Goal: Navigation & Orientation: Find specific page/section

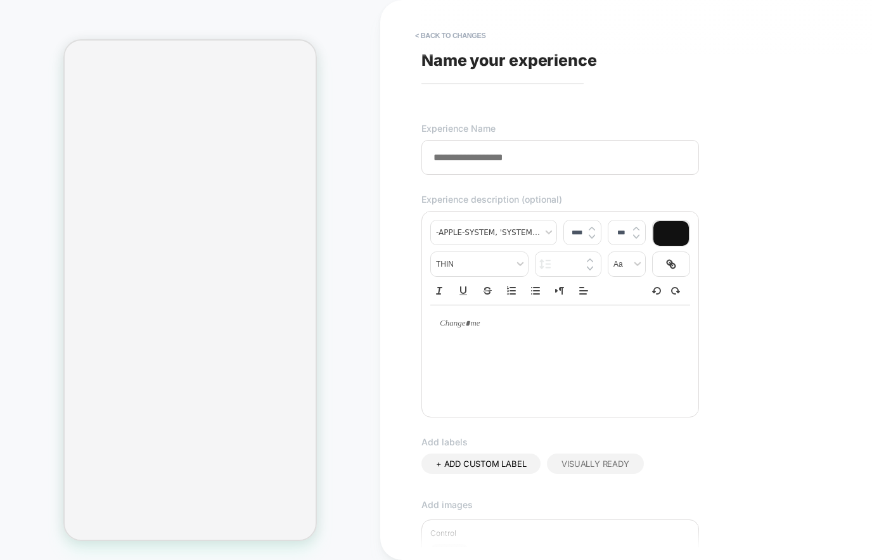
click at [716, 44] on span "< Back to changes" at bounding box center [646, 35] width 475 height 20
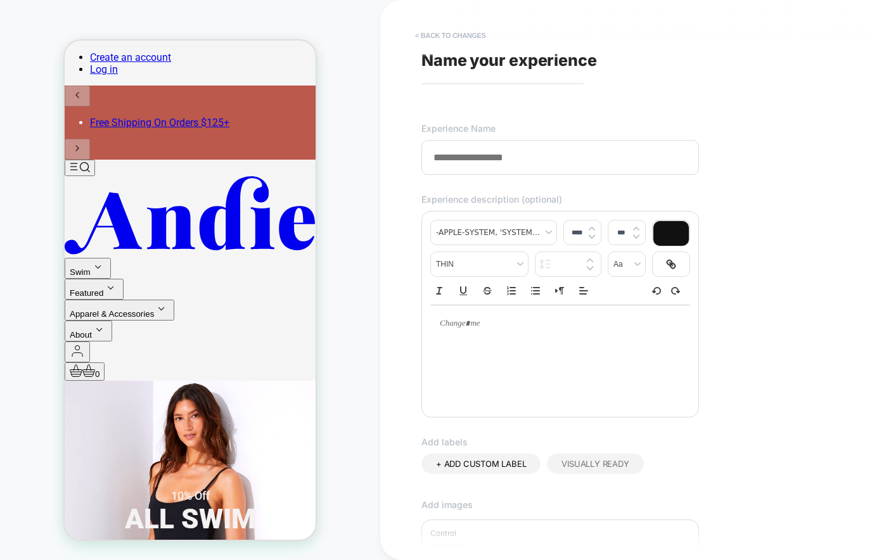
click at [458, 35] on button "< Back to changes" at bounding box center [451, 35] width 84 height 20
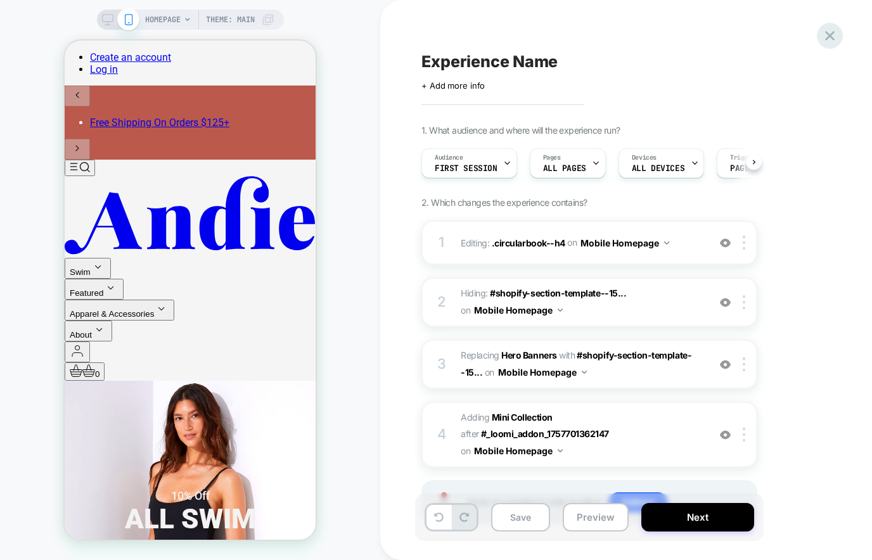
scroll to position [0, 1]
click at [829, 37] on icon at bounding box center [829, 35] width 17 height 17
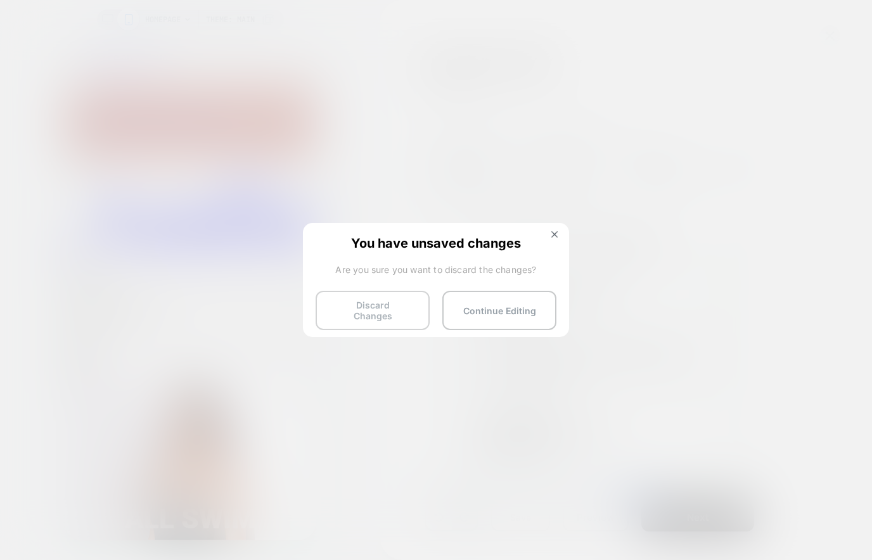
click at [388, 305] on button "Discard Changes" at bounding box center [372, 310] width 114 height 39
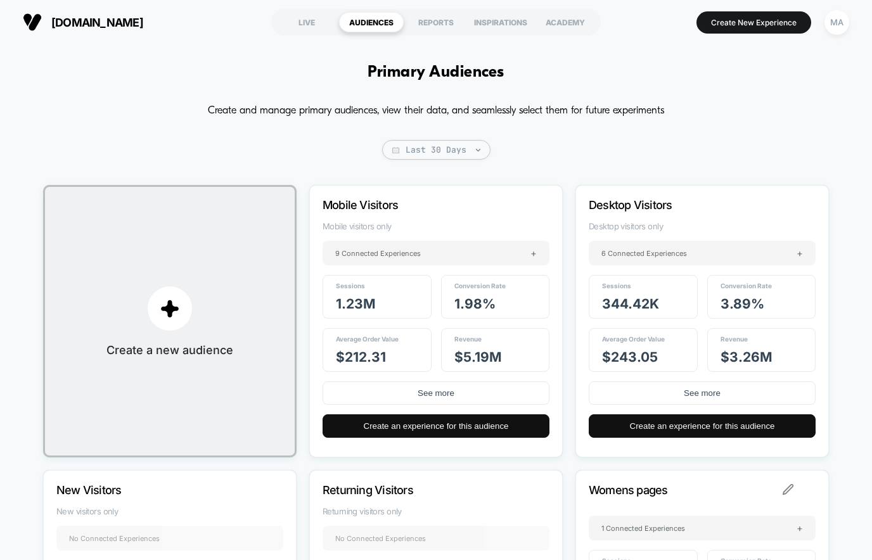
scroll to position [97, 0]
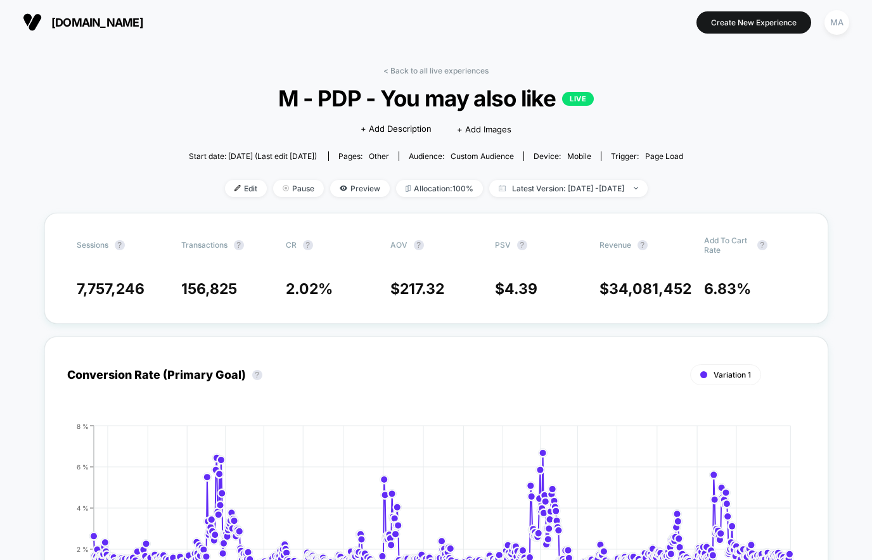
scroll to position [431, 0]
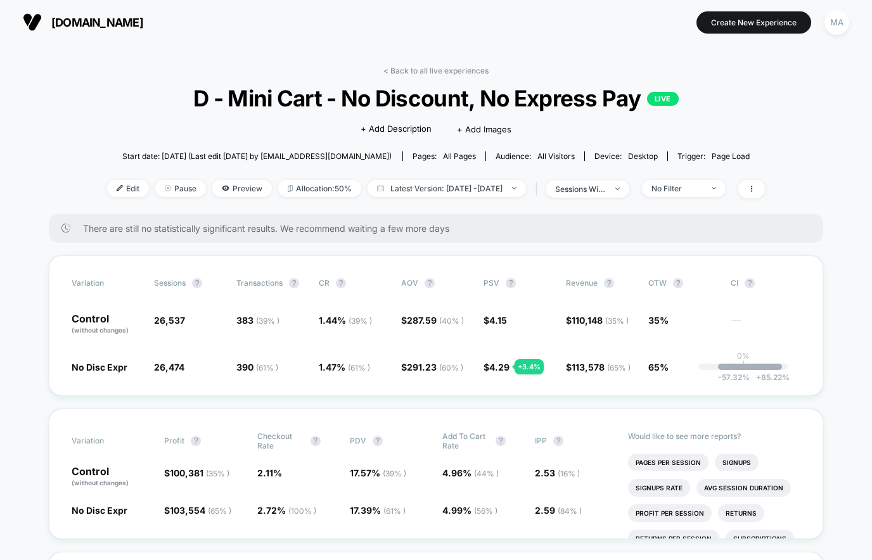
scroll to position [165, 0]
